Goal: Obtain resource: Obtain resource

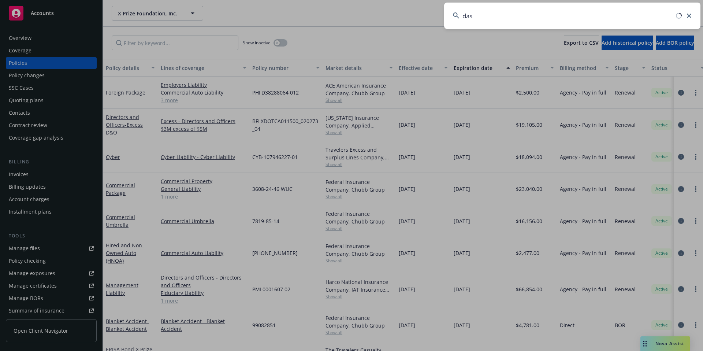
drag, startPoint x: 490, startPoint y: 16, endPoint x: 446, endPoint y: 15, distance: 43.9
click at [446, 15] on input "das" at bounding box center [572, 16] width 256 height 26
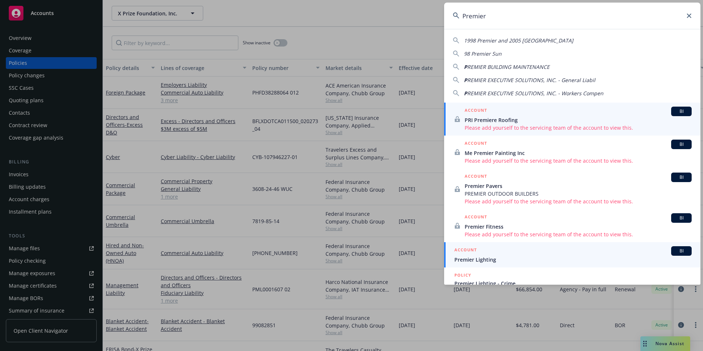
type input "Premier"
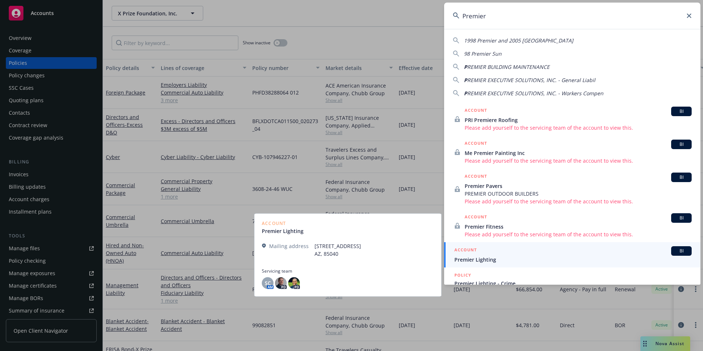
click at [506, 260] on span "Premier Lighting" at bounding box center [572, 260] width 237 height 8
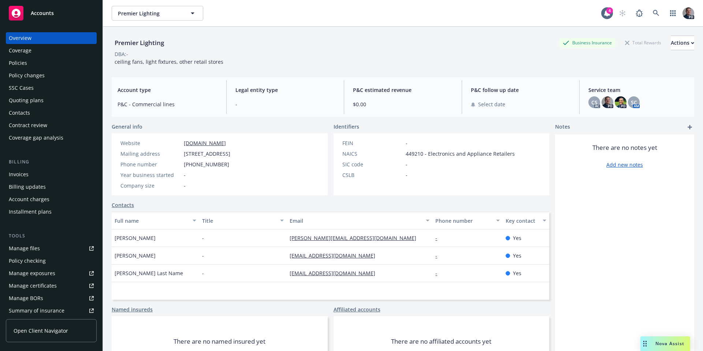
click at [35, 63] on div "Policies" at bounding box center [51, 63] width 85 height 12
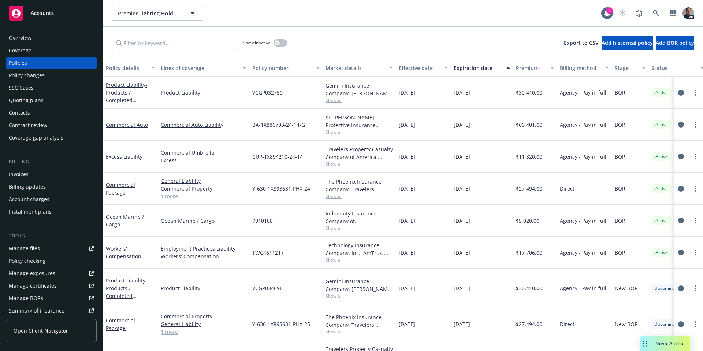
click at [671, 342] on span "Nova Assist" at bounding box center [669, 343] width 29 height 6
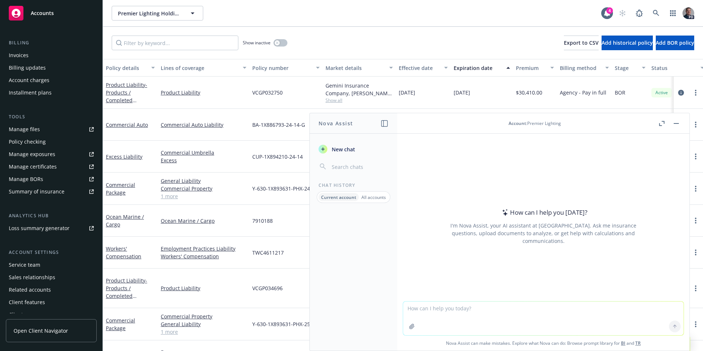
scroll to position [126, 0]
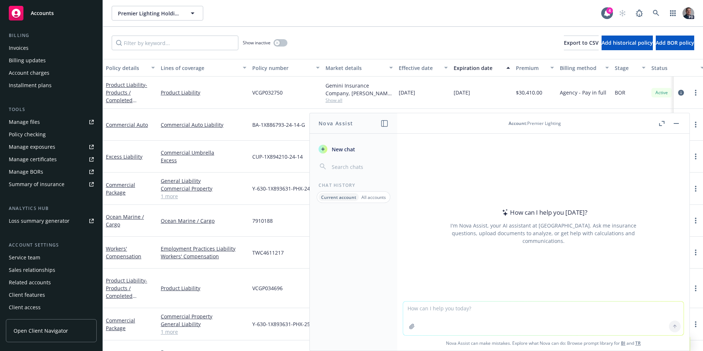
click at [47, 157] on div "Manage certificates" at bounding box center [33, 159] width 48 height 12
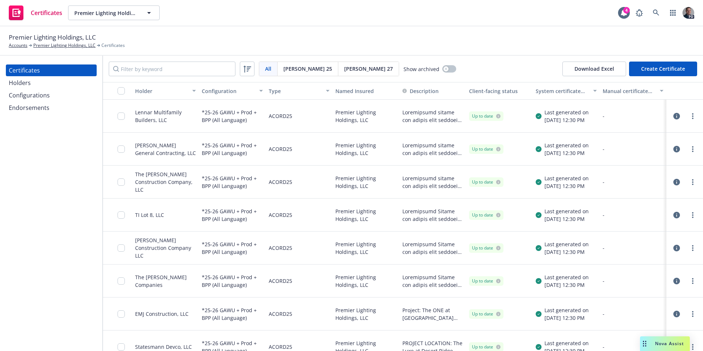
click at [673, 116] on icon "button" at bounding box center [676, 116] width 7 height 7
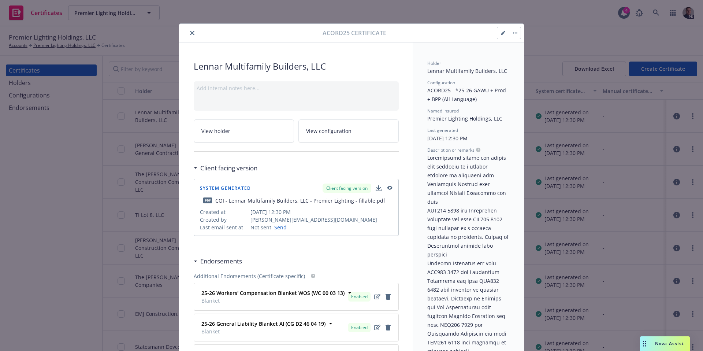
click at [188, 33] on button "close" at bounding box center [192, 33] width 9 height 9
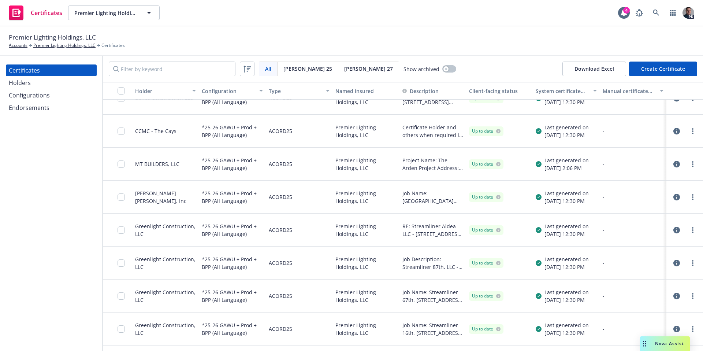
scroll to position [319, 0]
